Goal: Task Accomplishment & Management: Manage account settings

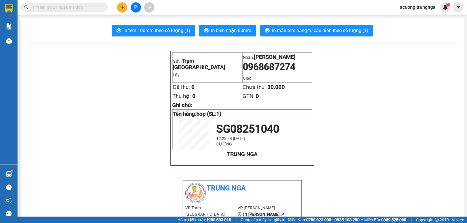
click at [71, 8] on input "text" at bounding box center [66, 7] width 69 height 6
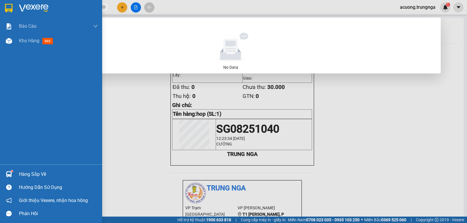
drag, startPoint x: 61, startPoint y: 7, endPoint x: 9, endPoint y: 9, distance: 52.5
click at [9, 9] on section "Kết quả tìm kiếm ( 0 ) Bộ lọc No Data 0957505094 acuong.trungnga 1 Báo cáo Báo …" at bounding box center [233, 111] width 467 height 223
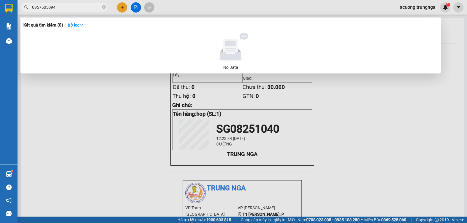
type input "0957505094"
click at [175, 6] on div at bounding box center [233, 111] width 467 height 223
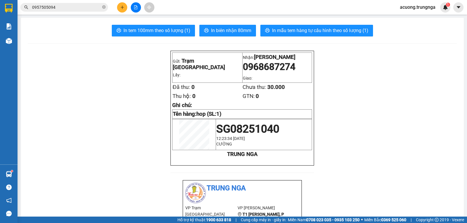
click at [84, 8] on input "0957505094" at bounding box center [66, 7] width 69 height 6
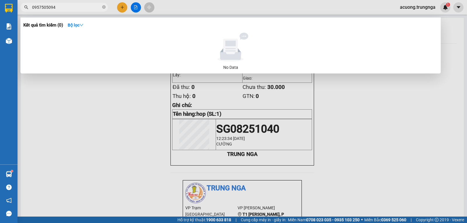
click at [87, 141] on div at bounding box center [233, 111] width 467 height 223
click at [62, 6] on input "0957505094" at bounding box center [66, 7] width 69 height 6
click at [133, 156] on div at bounding box center [233, 111] width 467 height 223
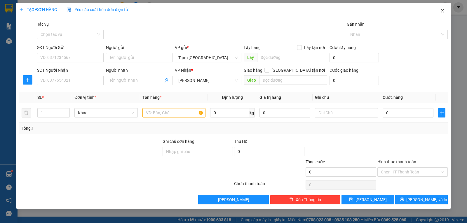
click at [443, 11] on icon "close" at bounding box center [442, 10] width 5 height 5
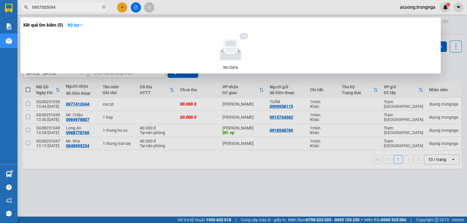
click at [82, 8] on input "0957505094" at bounding box center [66, 7] width 69 height 6
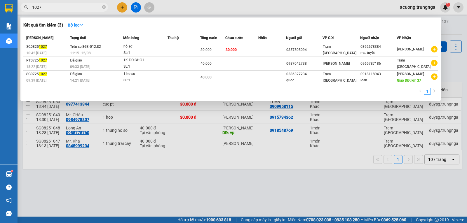
type input "1027"
click at [183, 182] on div at bounding box center [233, 111] width 467 height 223
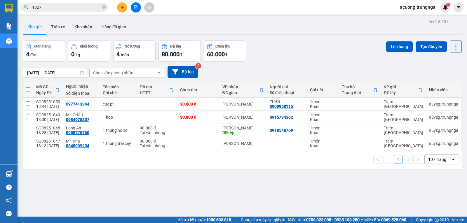
click at [327, 185] on div "ver 1.8.137 Kho gửi Trên xe Kho nhận Hàng đã giao Đơn hàng 4 đơn Khối lượng 0 k…" at bounding box center [241, 129] width 443 height 223
click at [221, 186] on div "ver 1.8.137 Kho gửi Trên xe Kho nhận Hàng đã giao Đơn hàng 4 đơn Khối lượng 0 k…" at bounding box center [241, 129] width 443 height 223
click at [284, 58] on div "Đơn hàng 4 đơn Khối lượng 0 kg Số lượng 4 món Đã thu 80.000 đ Chưa thu 60.000 đ…" at bounding box center [242, 51] width 439 height 21
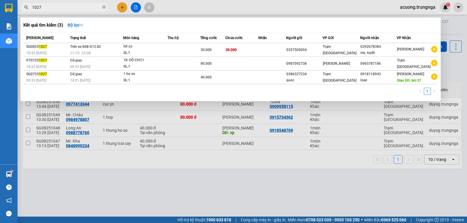
click at [81, 9] on input "1027" at bounding box center [66, 7] width 69 height 6
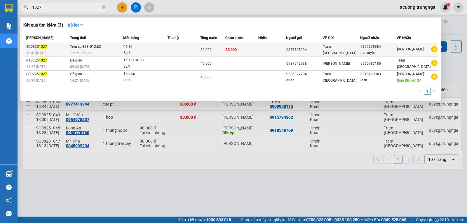
click at [308, 49] on div "0357505094" at bounding box center [304, 50] width 36 height 6
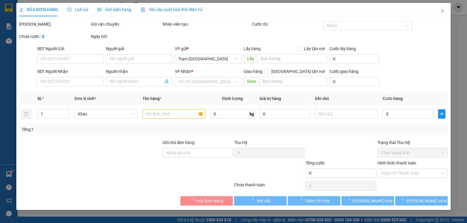
type input "0357505094"
type input "0392678384"
type input "ms. tuyết"
type input "30.000"
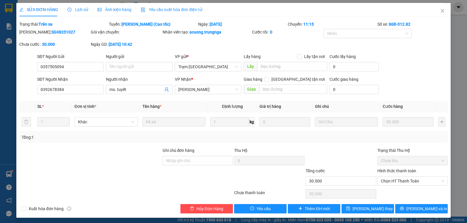
click at [420, 67] on div "SĐT Người Gửi 0357505094 0357505094 Người gửi Tên người gửi VP gửi * Trạm [GEOG…" at bounding box center [242, 63] width 413 height 20
click at [274, 89] on input "text" at bounding box center [293, 89] width 68 height 9
click at [28, 75] on form "SĐT Người Gửi 0357505094 Người gửi Tên người gửi VP gửi * Trạm [GEOGRAPHIC_DATA…" at bounding box center [233, 74] width 428 height 43
click at [412, 62] on div "SĐT Người Gửi 0357505094 Người gửi Tên người gửi VP gửi * Trạm [GEOGRAPHIC_DATA…" at bounding box center [242, 63] width 413 height 20
click at [64, 88] on input "0392678384" at bounding box center [70, 89] width 67 height 9
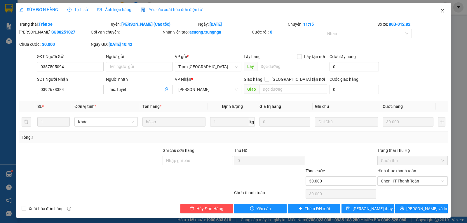
click at [440, 10] on icon "close" at bounding box center [442, 10] width 5 height 5
